Goal: Information Seeking & Learning: Understand process/instructions

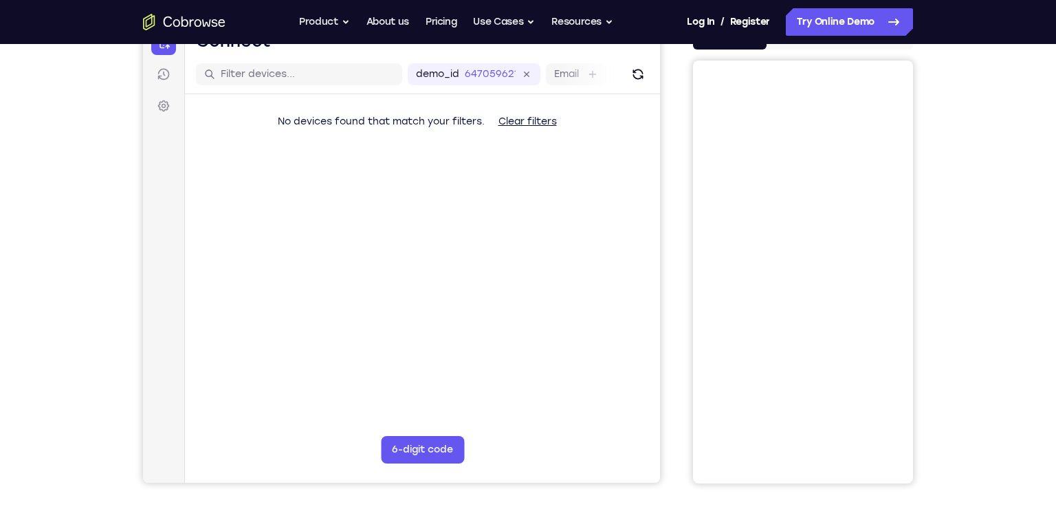
scroll to position [135, 0]
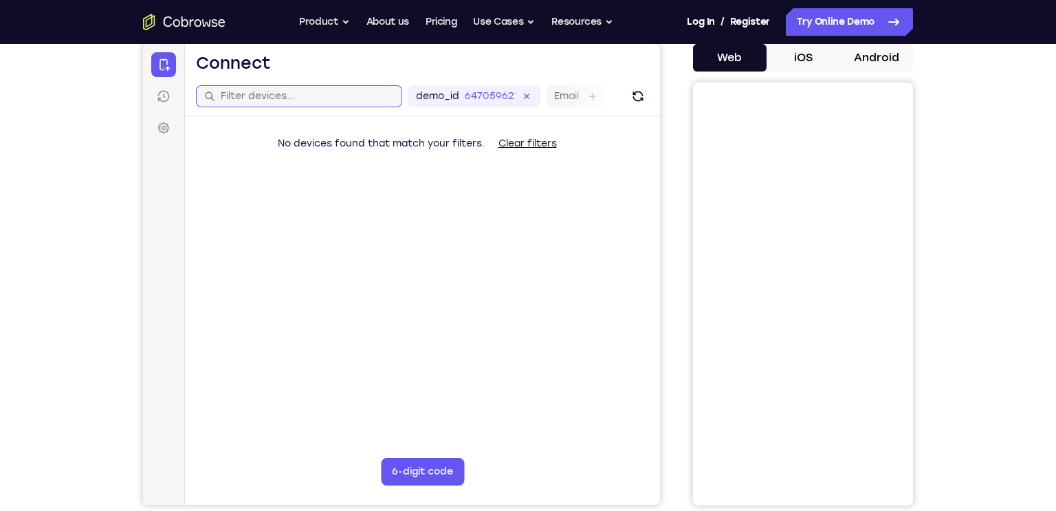
click at [292, 90] on input "text" at bounding box center [307, 96] width 173 height 14
click at [166, 99] on icon at bounding box center [164, 96] width 14 height 14
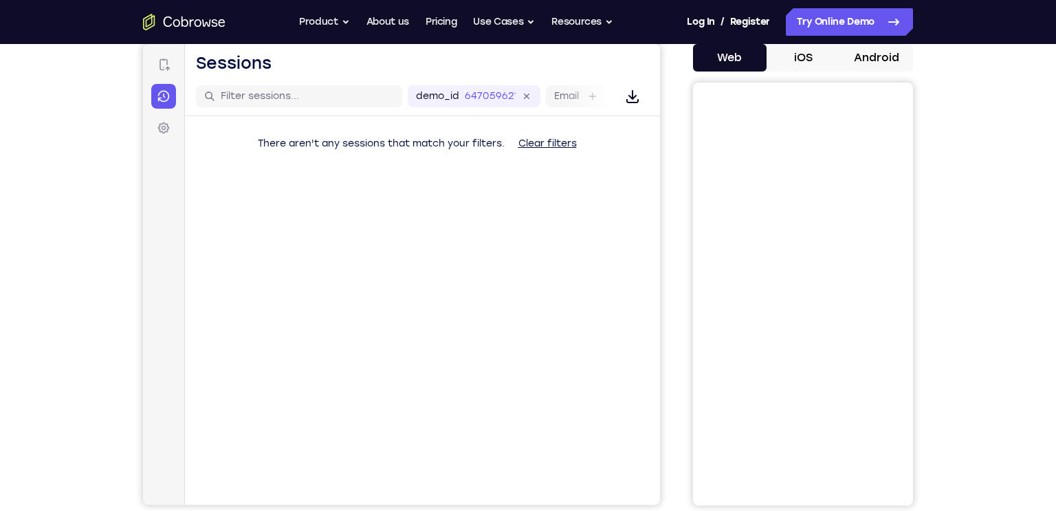
click at [169, 113] on div "Connect Sessions Settings" at bounding box center [163, 96] width 25 height 88
click at [153, 74] on link "Connect" at bounding box center [163, 64] width 25 height 25
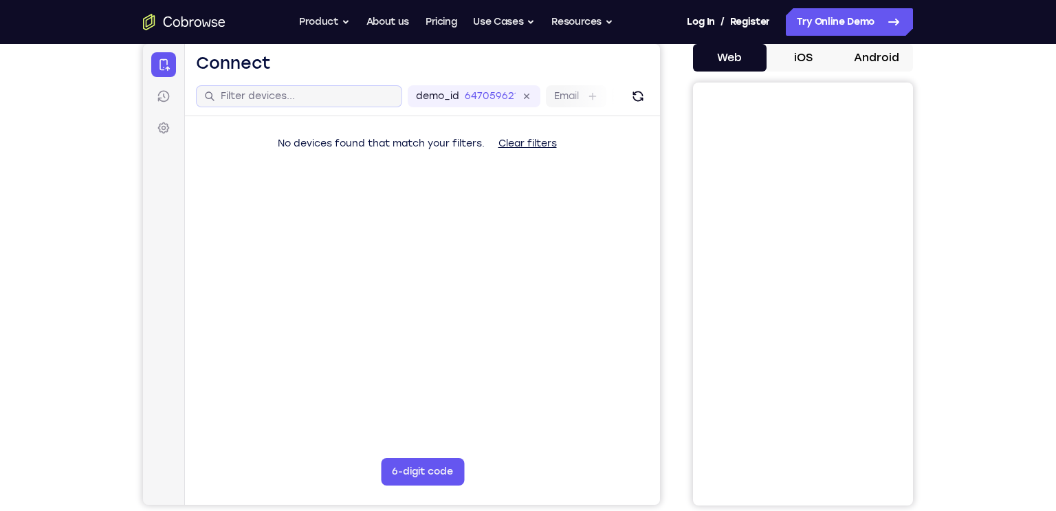
click at [348, 105] on div at bounding box center [299, 96] width 206 height 22
click at [830, 51] on button "iOS" at bounding box center [804, 58] width 74 height 28
click at [824, 57] on button "iOS" at bounding box center [804, 58] width 74 height 28
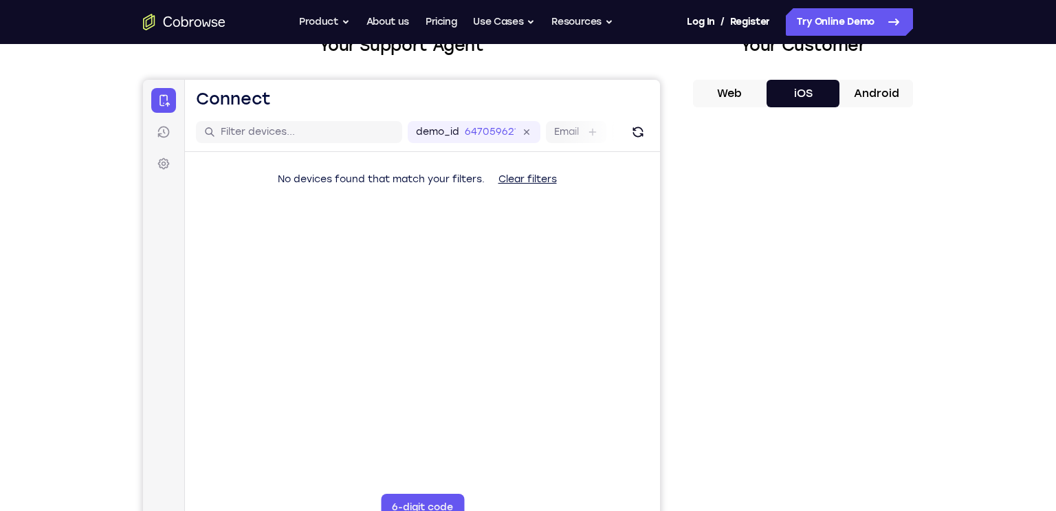
scroll to position [98, 0]
click at [169, 109] on link "Connect" at bounding box center [163, 101] width 25 height 25
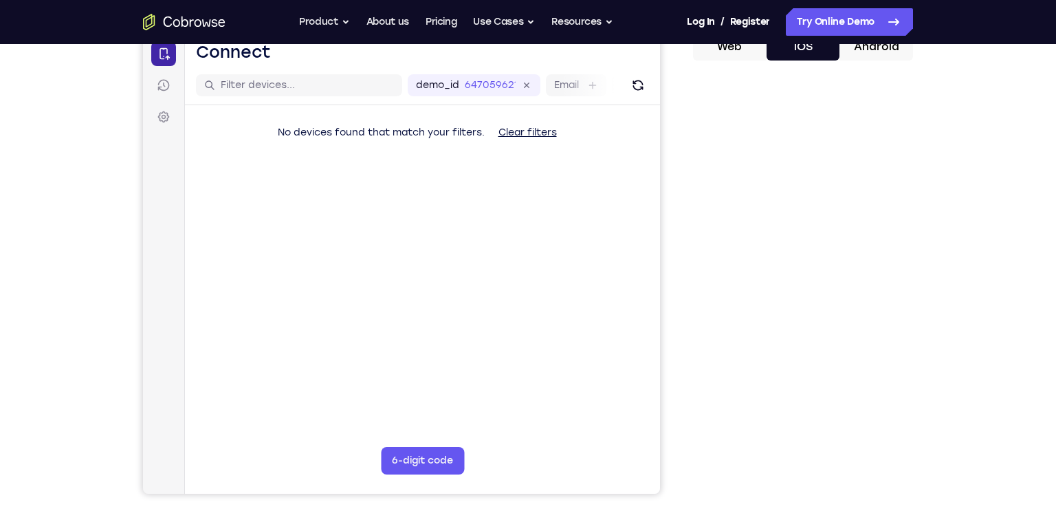
scroll to position [143, 0]
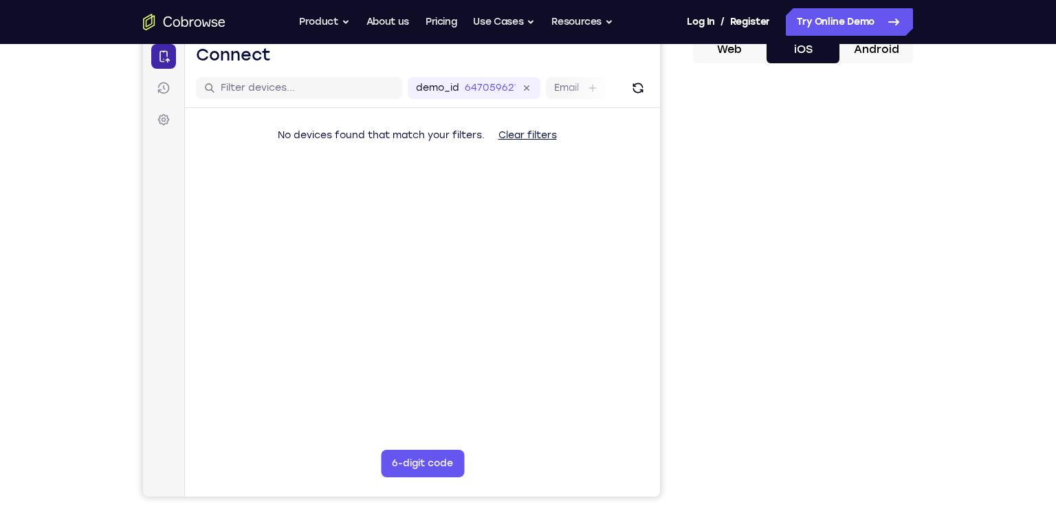
click at [169, 110] on link "Settings" at bounding box center [163, 119] width 25 height 25
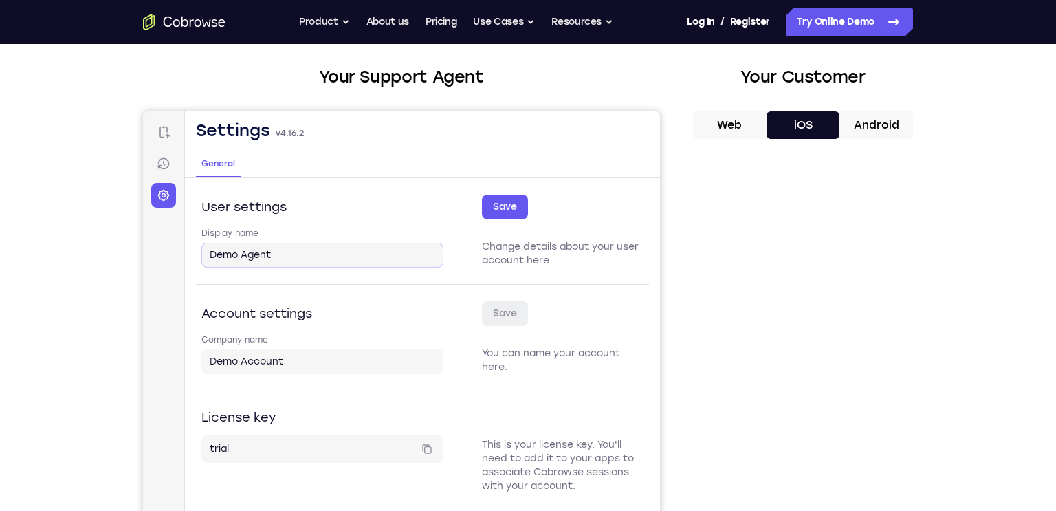
scroll to position [66, 0]
click at [171, 160] on link "Sessions" at bounding box center [163, 165] width 25 height 25
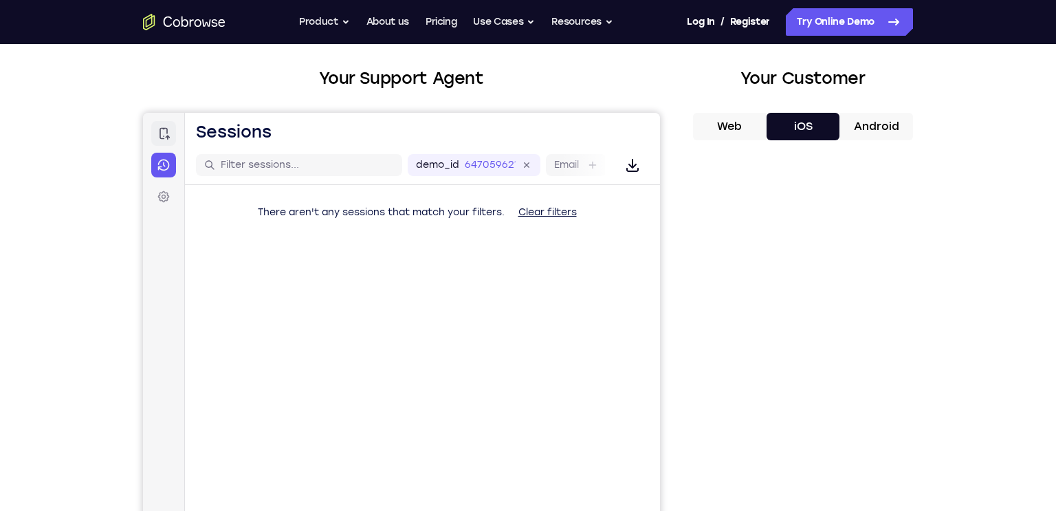
click at [162, 142] on link "Connect" at bounding box center [163, 133] width 25 height 25
click at [171, 138] on link "Connect" at bounding box center [163, 133] width 25 height 25
click at [530, 167] on icon at bounding box center [527, 165] width 16 height 16
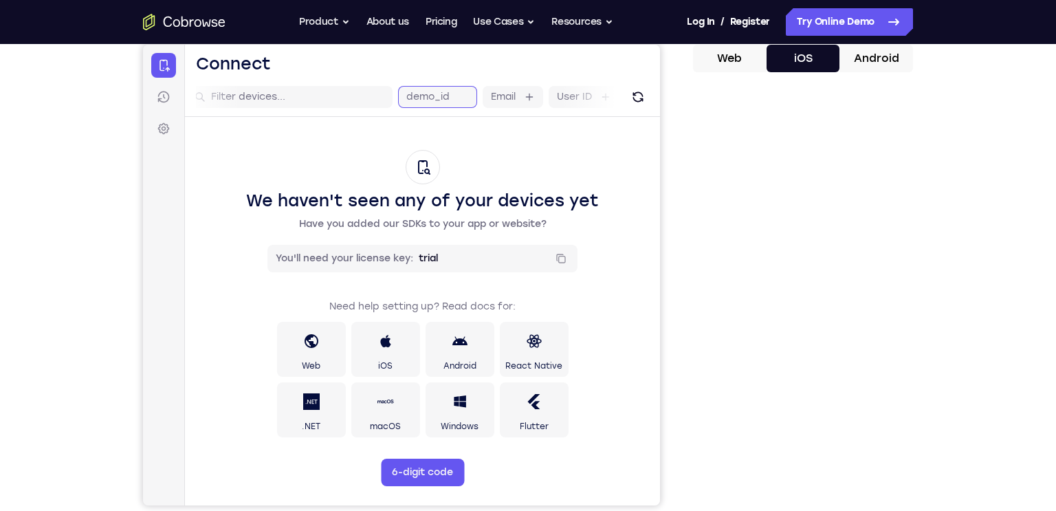
scroll to position [138, 0]
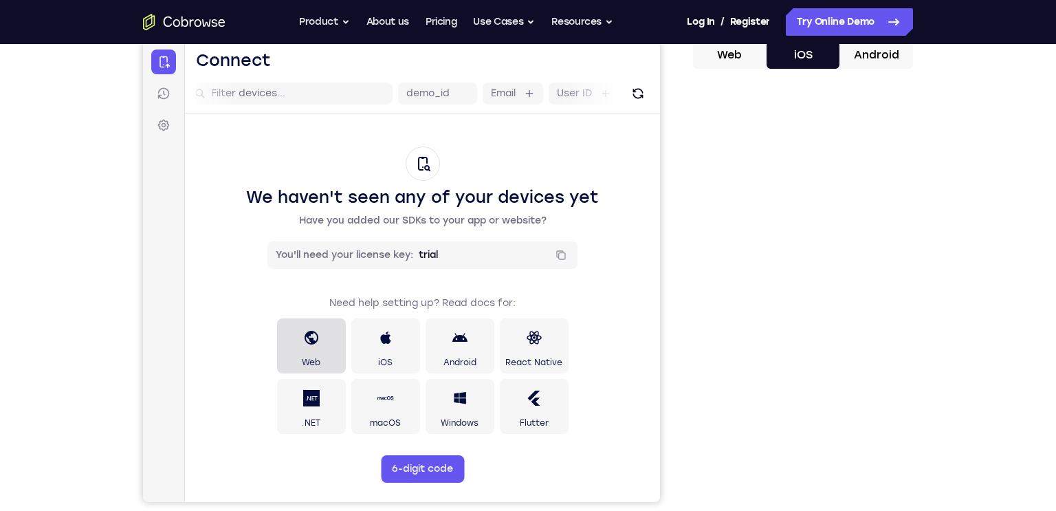
click at [337, 352] on link "Web" at bounding box center [311, 345] width 69 height 55
click at [397, 362] on link "iOS" at bounding box center [385, 345] width 69 height 55
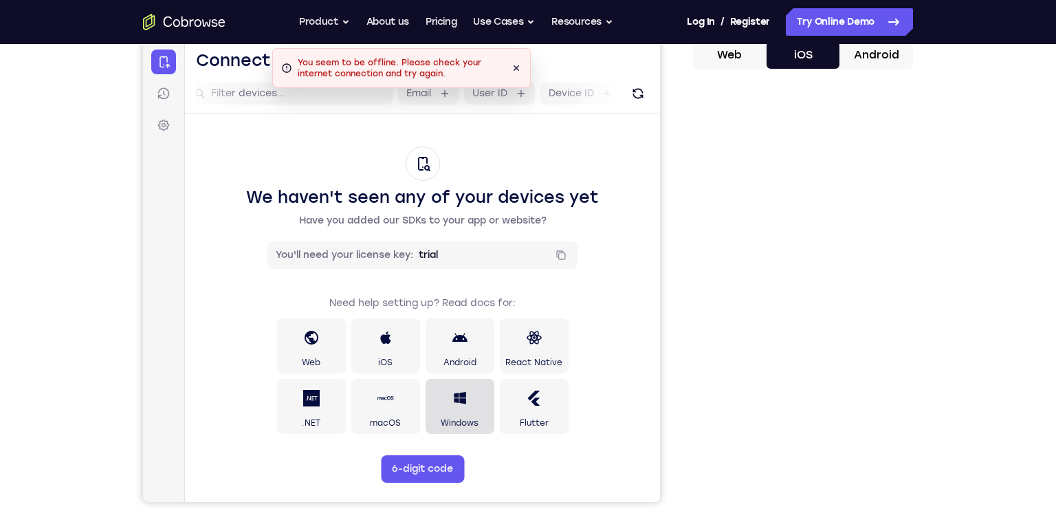
click at [437, 413] on link "Windows" at bounding box center [460, 406] width 69 height 55
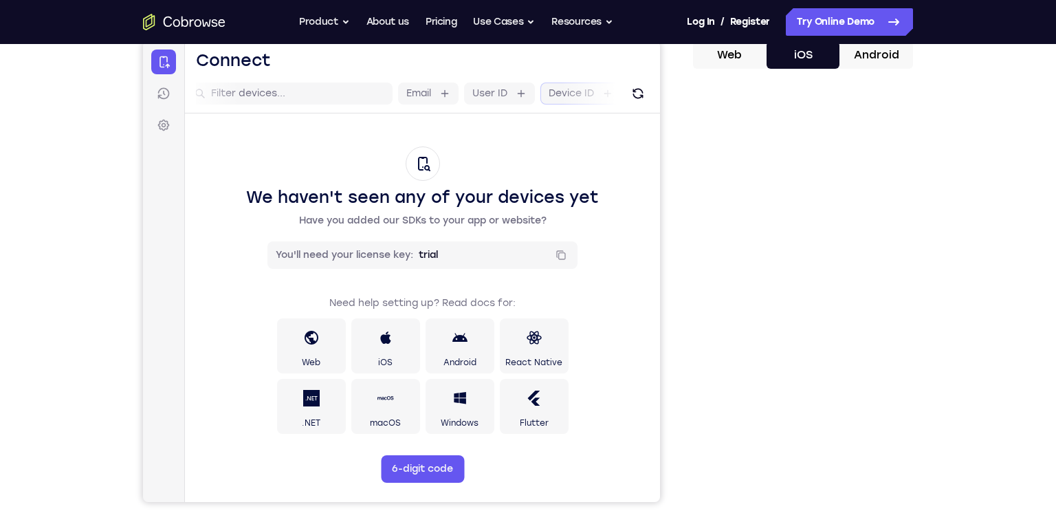
click at [578, 96] on label "Device ID" at bounding box center [571, 94] width 45 height 14
click at [600, 96] on input "Device ID" at bounding box center [601, 94] width 3 height 14
click at [578, 96] on label "Device name" at bounding box center [556, 94] width 63 height 14
click at [594, 96] on input "Device name" at bounding box center [595, 94] width 3 height 14
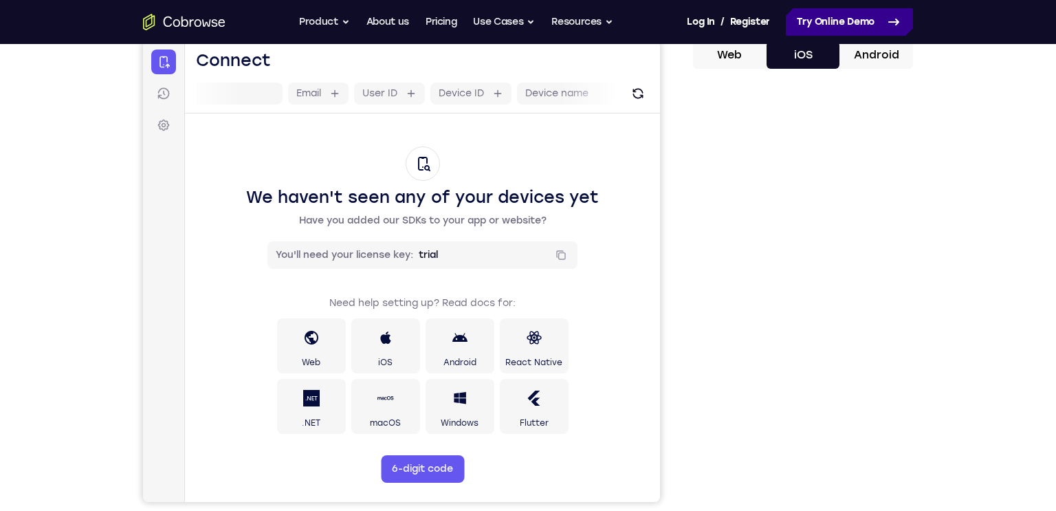
click at [850, 35] on link "Try Online Demo" at bounding box center [849, 22] width 127 height 28
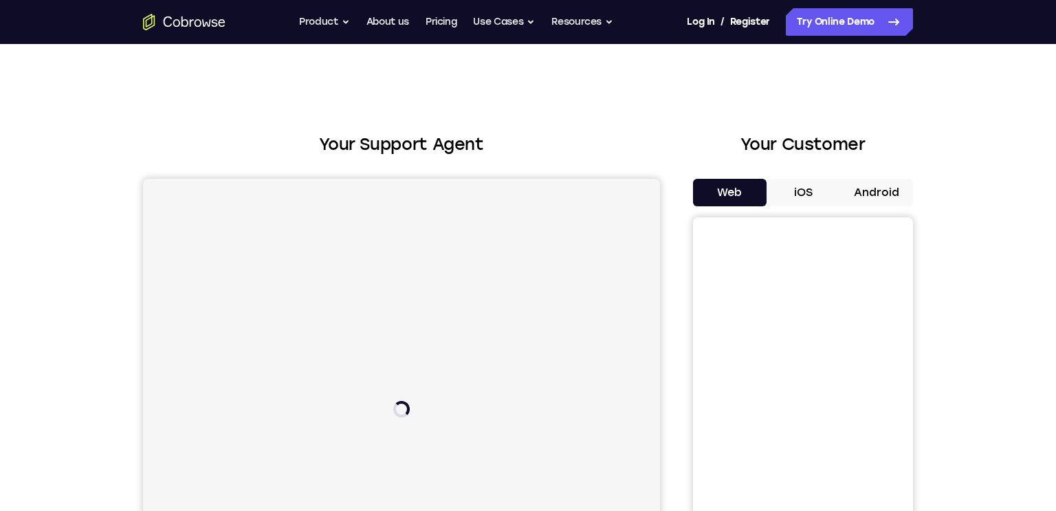
scroll to position [85, 0]
